Goal: Check status: Check status

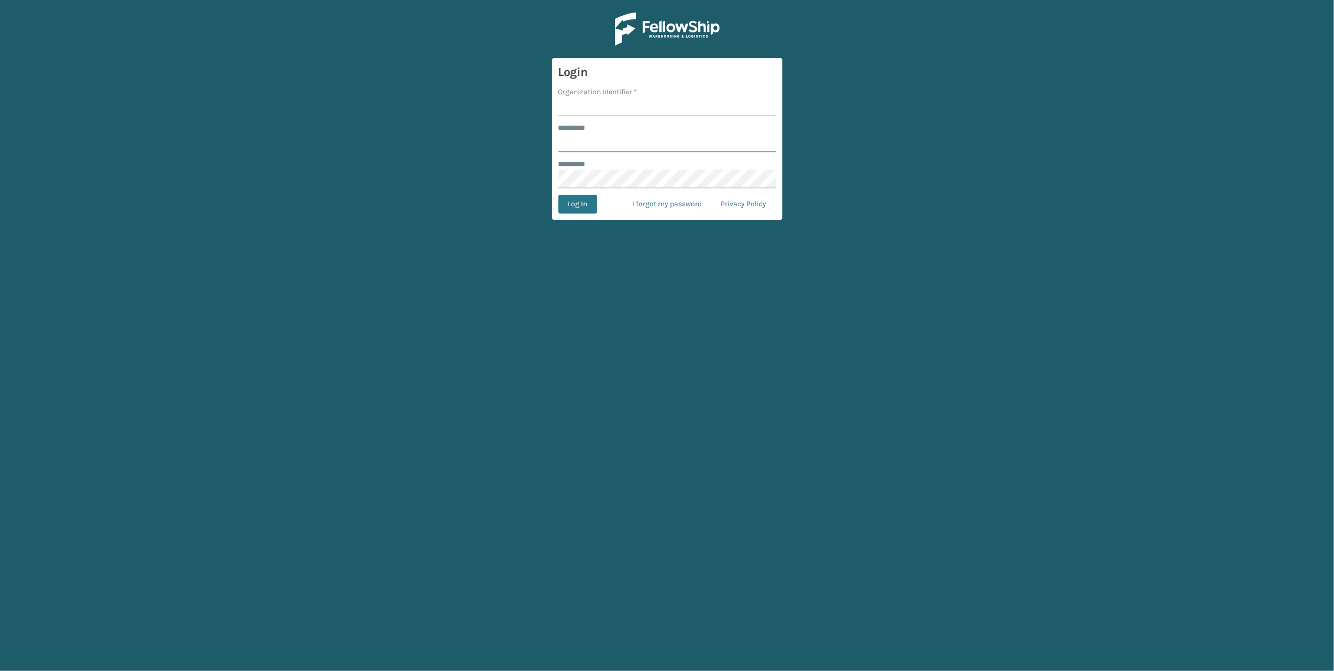
type input "******"
click at [490, 168] on main "Login Organization Identifier * ******** * ****** ******** * Log In I forgot my…" at bounding box center [667, 335] width 1334 height 671
click at [565, 109] on input "Organization Identifier *" at bounding box center [667, 106] width 218 height 19
drag, startPoint x: 1064, startPoint y: 151, endPoint x: 1060, endPoint y: 143, distance: 8.7
click at [1066, 151] on main "Login Organization Identifier * ******** * ****** ******** * Log In I forgot my…" at bounding box center [667, 335] width 1334 height 671
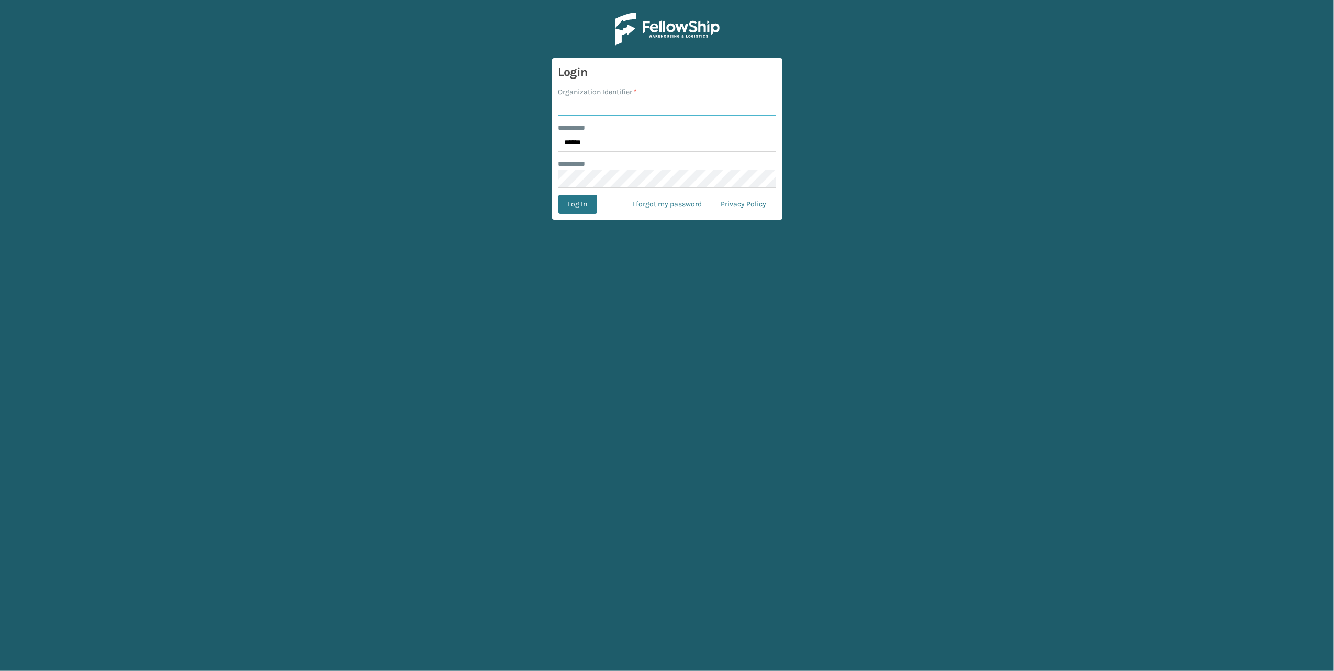
click at [606, 108] on input "Organization Identifier *" at bounding box center [667, 106] width 218 height 19
type input "[PERSON_NAME]"
click at [576, 208] on button "Log In" at bounding box center [577, 204] width 39 height 19
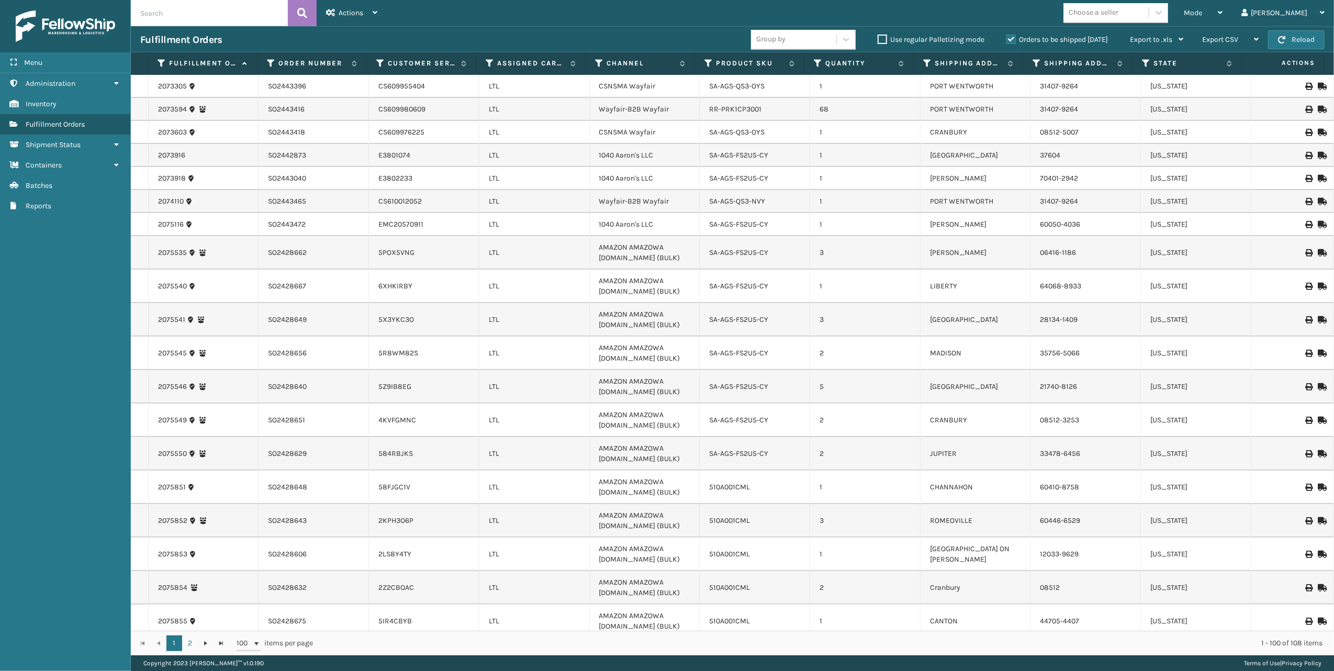
click at [239, 15] on input "text" at bounding box center [209, 13] width 157 height 26
paste input "SO2444074"
type input "SO2444074"
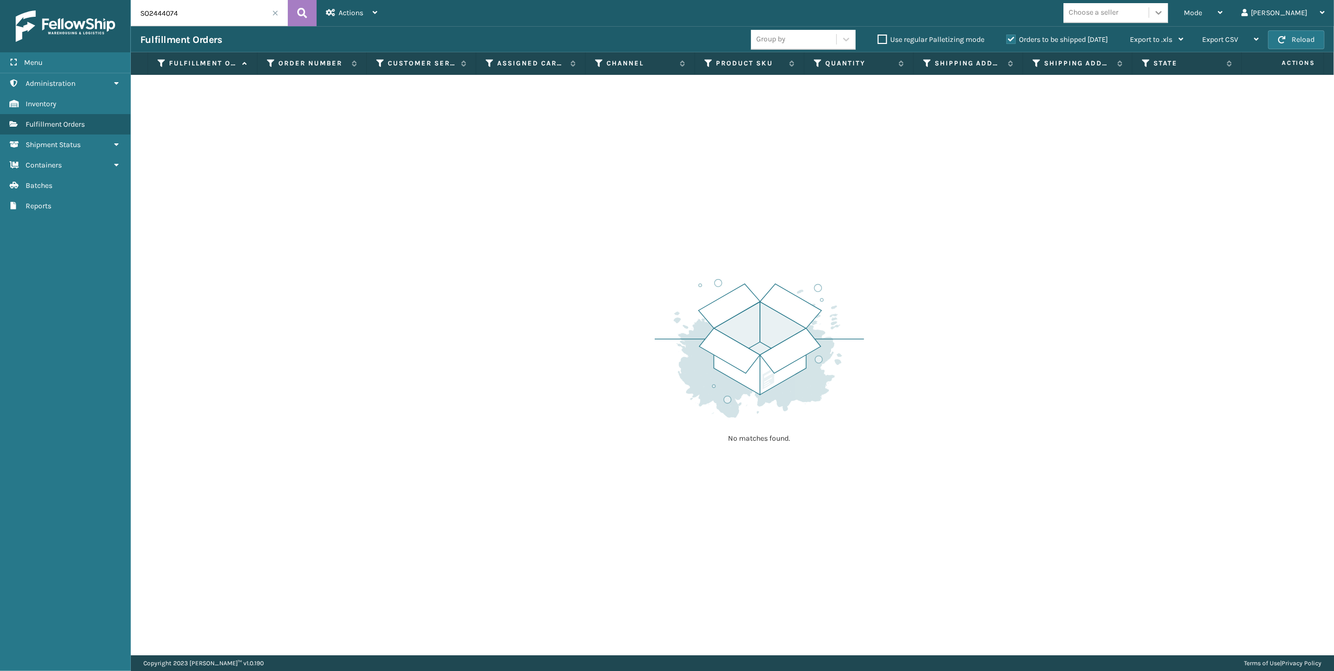
click at [1168, 10] on div at bounding box center [1158, 12] width 19 height 19
click at [361, 5] on div "Actions" at bounding box center [351, 13] width 51 height 26
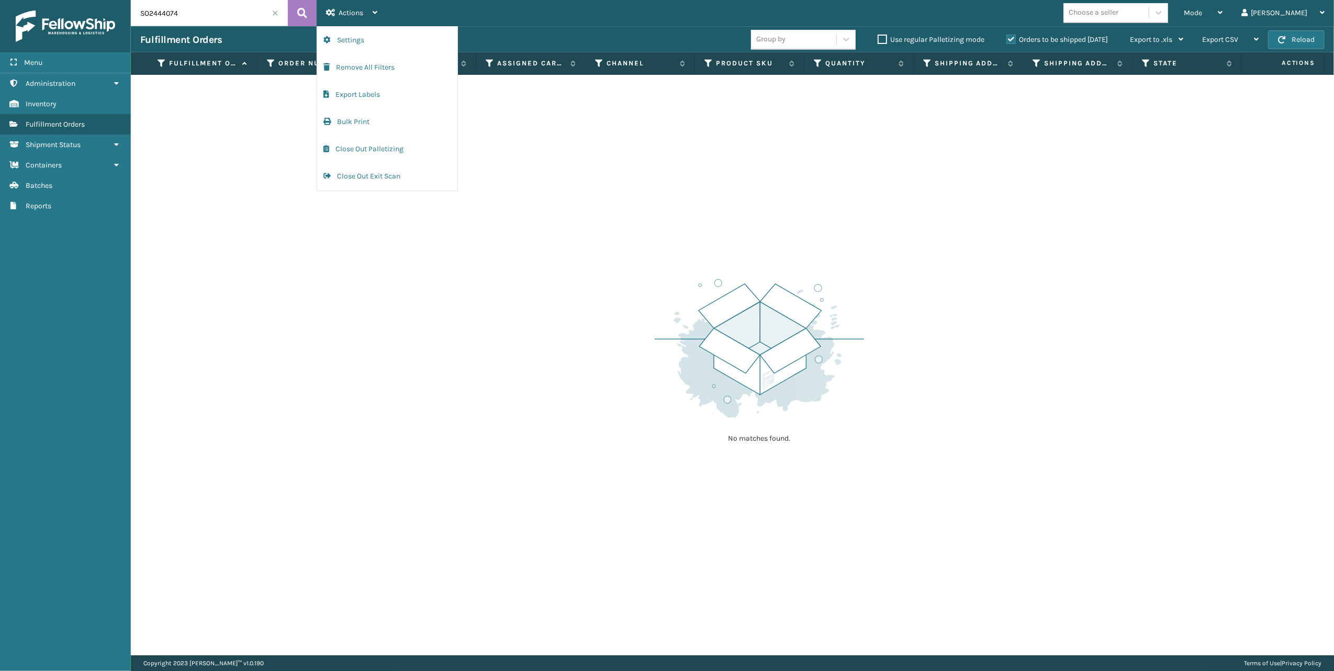
click at [247, 136] on div "No matches found." at bounding box center [732, 365] width 1203 height 580
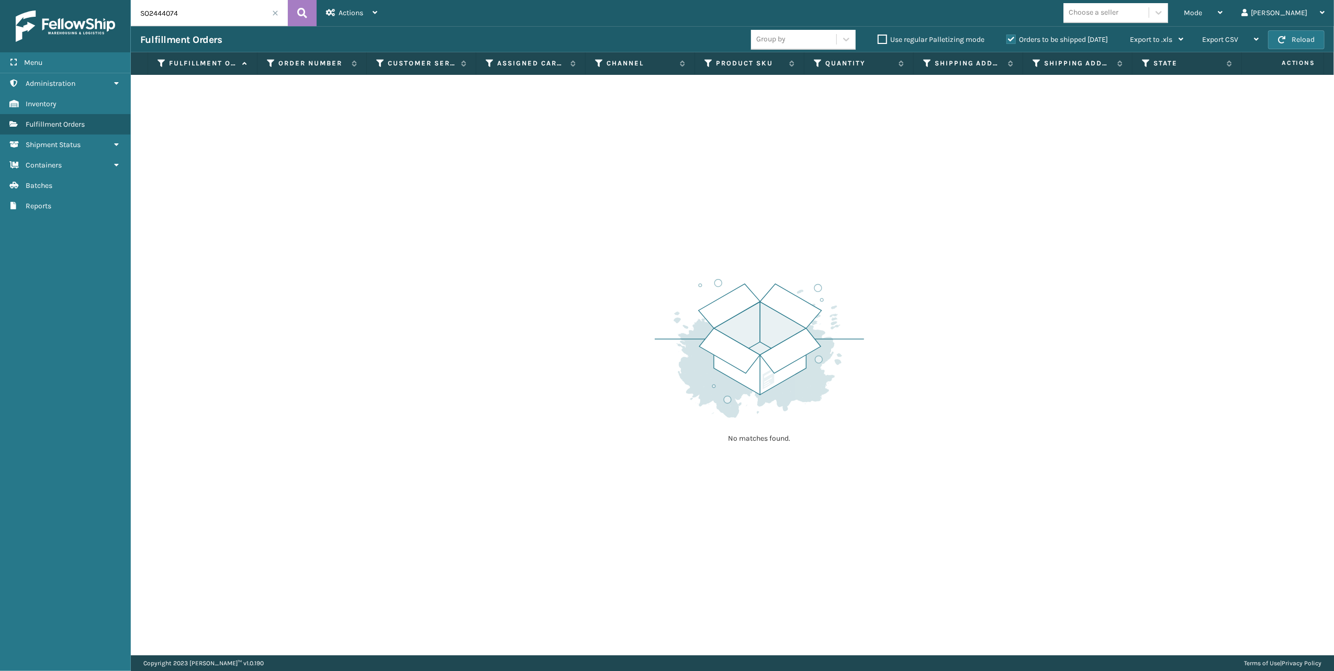
click at [271, 15] on input "SO2444074" at bounding box center [209, 13] width 157 height 26
click at [278, 9] on input "SO2444074" at bounding box center [209, 13] width 157 height 26
click at [276, 11] on span at bounding box center [275, 13] width 6 height 6
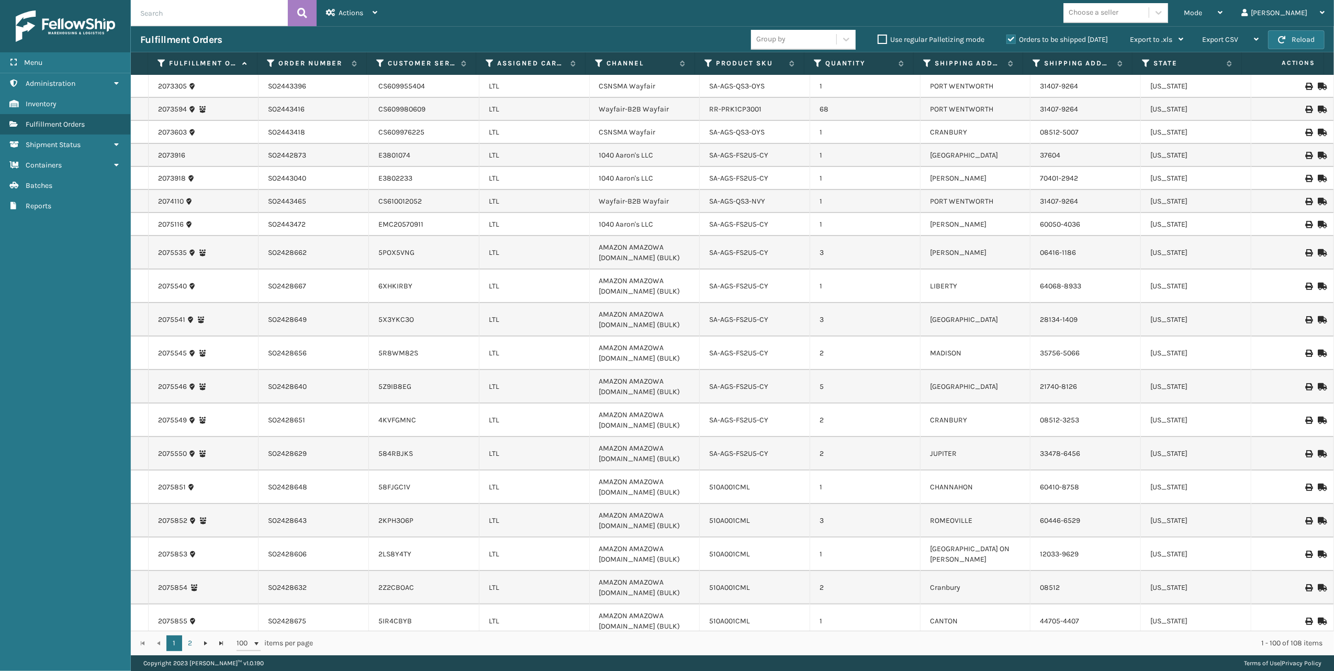
click at [208, 15] on input "text" at bounding box center [209, 13] width 157 height 26
paste input "SO2444074"
type input "SO2444074"
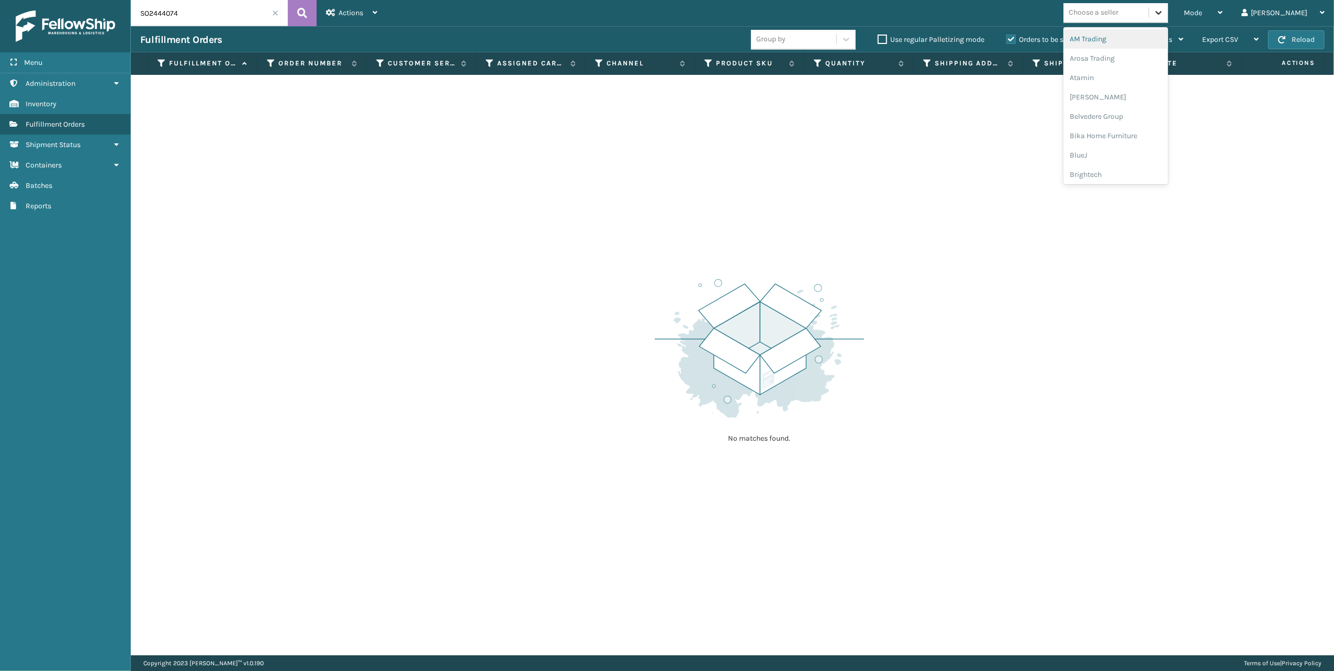
click at [1164, 17] on icon at bounding box center [1158, 12] width 10 height 10
click at [1168, 18] on div at bounding box center [1158, 12] width 19 height 19
click at [1232, 16] on div "Mode Regular Mode Picking Mode Labeling Mode Exit Scan Mode" at bounding box center [1203, 13] width 58 height 26
click at [1191, 67] on li "Picking Mode" at bounding box center [1161, 69] width 140 height 28
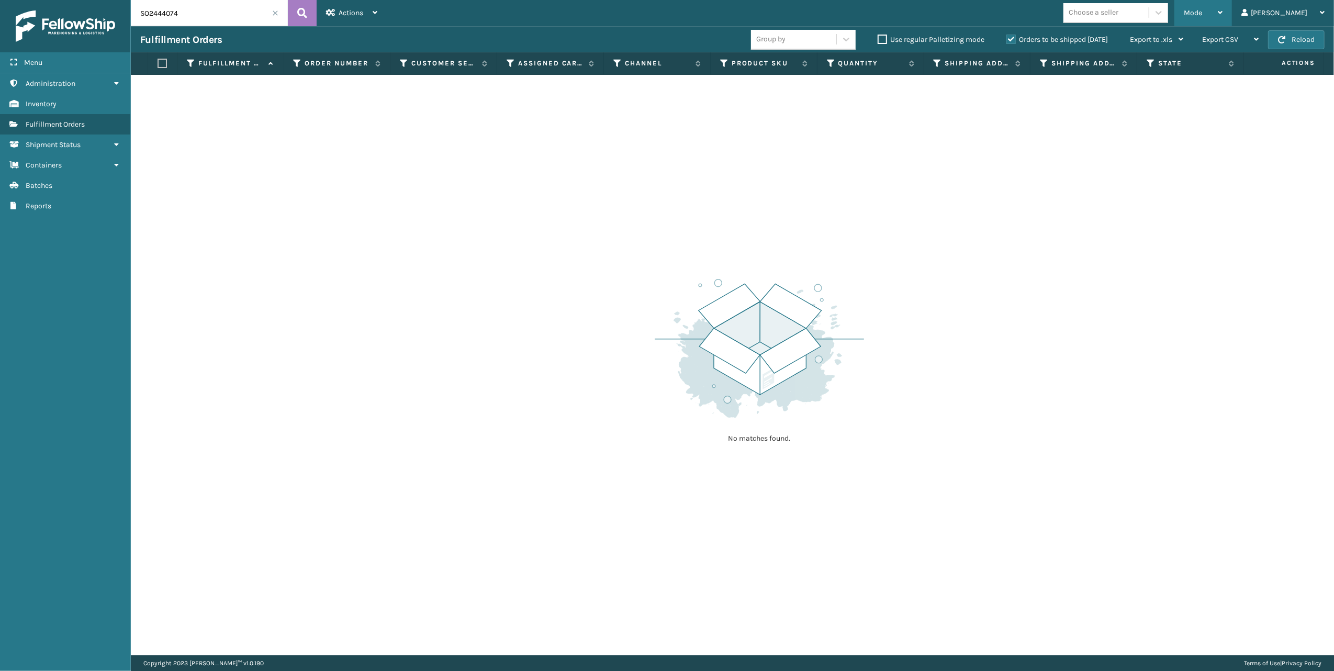
click at [1232, 15] on div "Mode Regular Mode Picking Mode Labeling Mode Exit Scan Mode" at bounding box center [1203, 13] width 58 height 26
click at [1151, 41] on li "Regular Mode" at bounding box center [1161, 41] width 140 height 28
click at [274, 17] on input "SO2444074" at bounding box center [209, 13] width 157 height 26
click at [273, 11] on span at bounding box center [275, 13] width 6 height 6
